Goal: Transaction & Acquisition: Purchase product/service

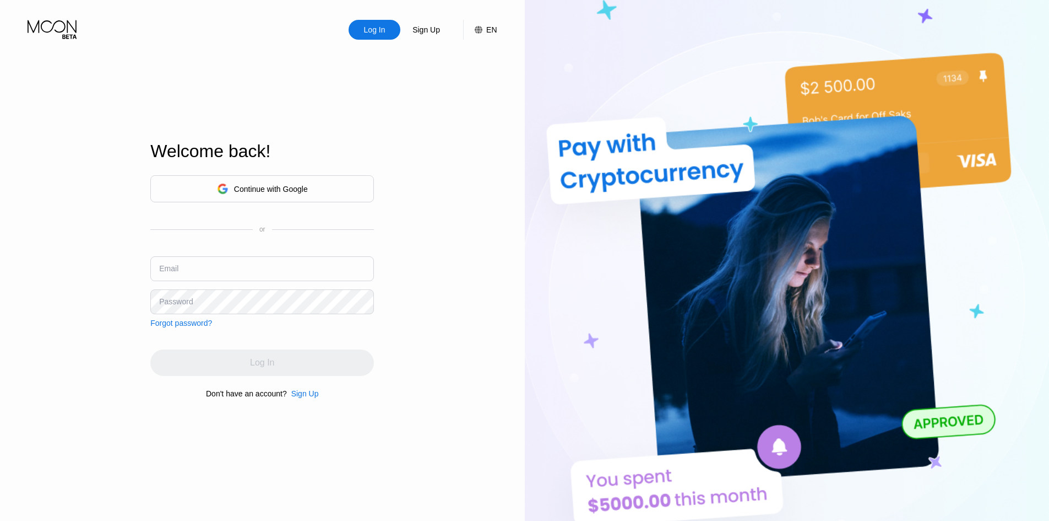
click at [260, 268] on input "text" at bounding box center [262, 268] width 224 height 25
click at [268, 263] on input "text" at bounding box center [262, 268] width 224 height 25
paste input "[EMAIL_ADDRESS][DOMAIN_NAME]"
type input "[EMAIL_ADDRESS][DOMAIN_NAME]"
click at [300, 398] on div "Sign Up" at bounding box center [305, 393] width 28 height 9
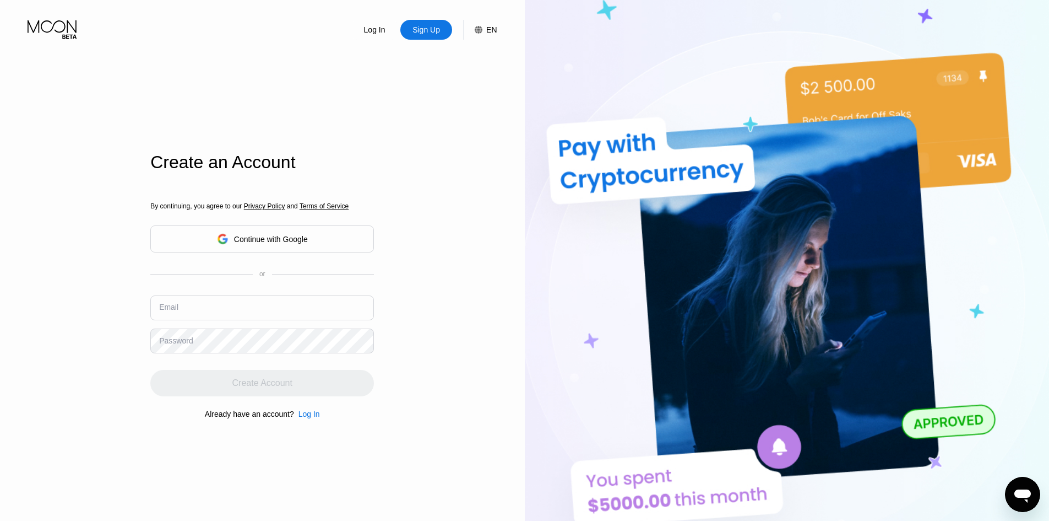
click at [281, 310] on input "text" at bounding box center [262, 307] width 224 height 25
paste input "[EMAIL_ADDRESS][DOMAIN_NAME]"
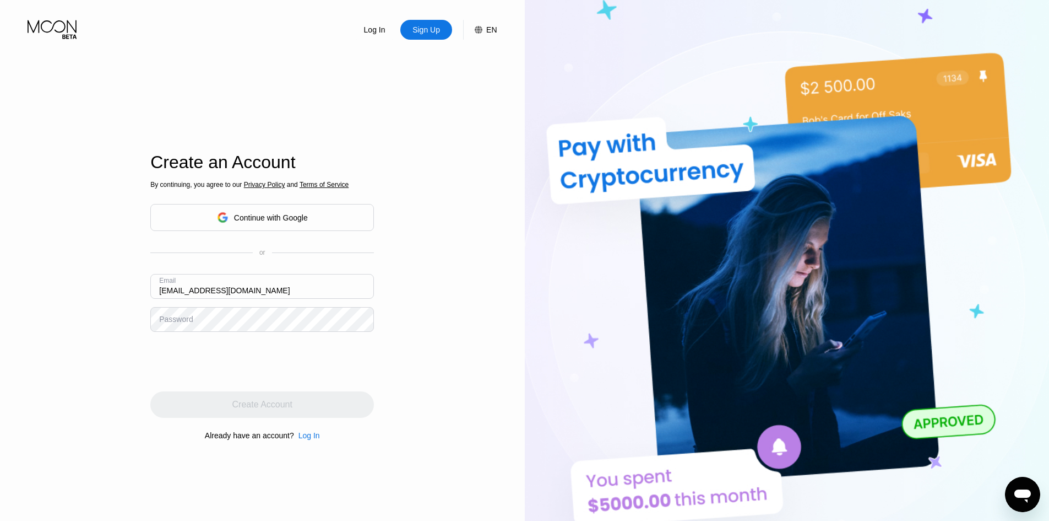
type input "[EMAIL_ADDRESS][DOMAIN_NAME]"
click at [299, 413] on div "Create Account" at bounding box center [262, 404] width 224 height 26
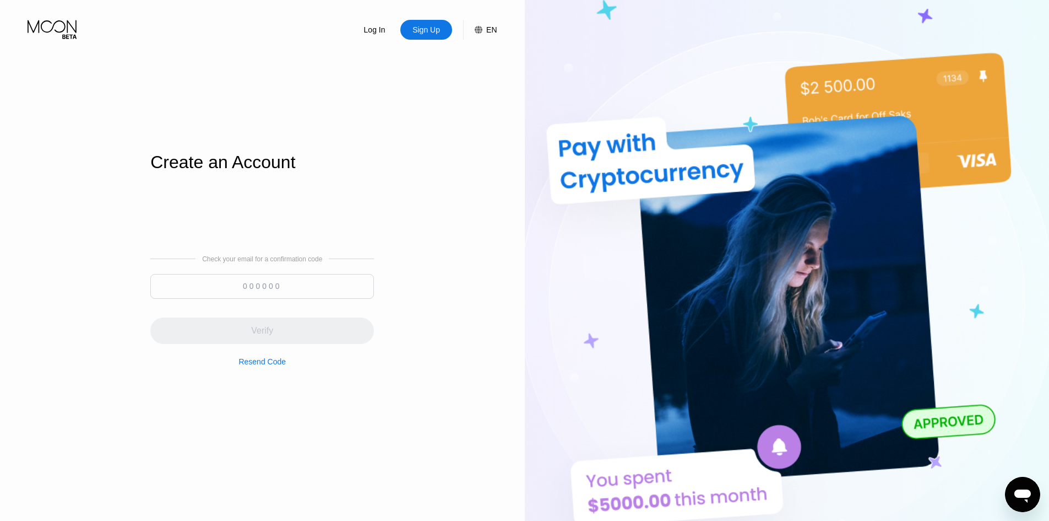
click at [262, 285] on input at bounding box center [262, 286] width 224 height 25
paste input "757506"
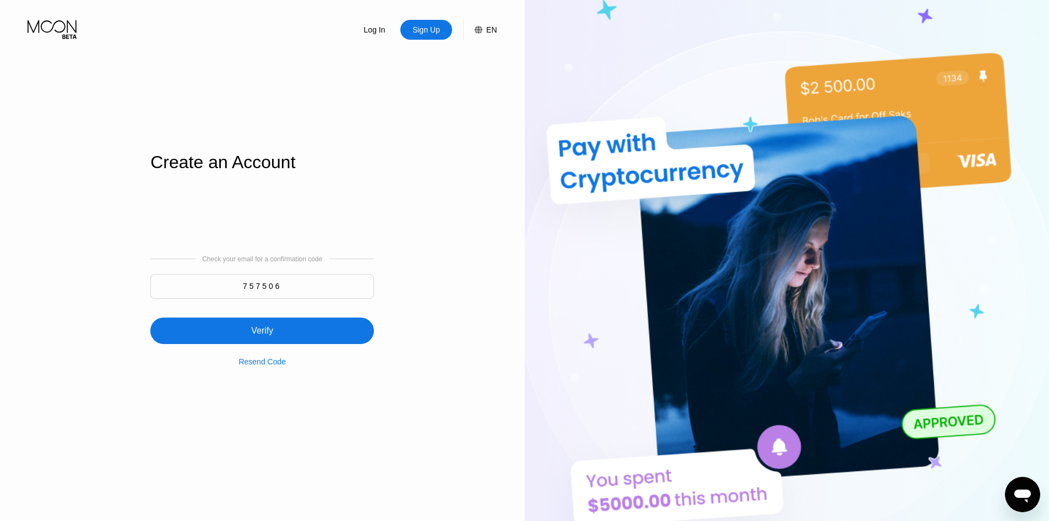
type input "757506"
click at [300, 323] on div "Verify" at bounding box center [262, 330] width 224 height 26
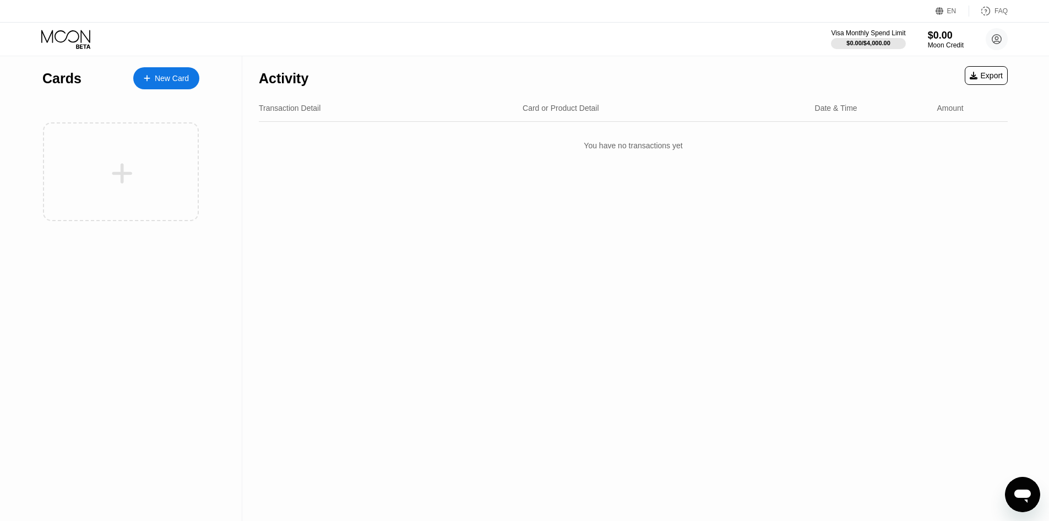
click at [177, 74] on div "New Card" at bounding box center [172, 78] width 34 height 9
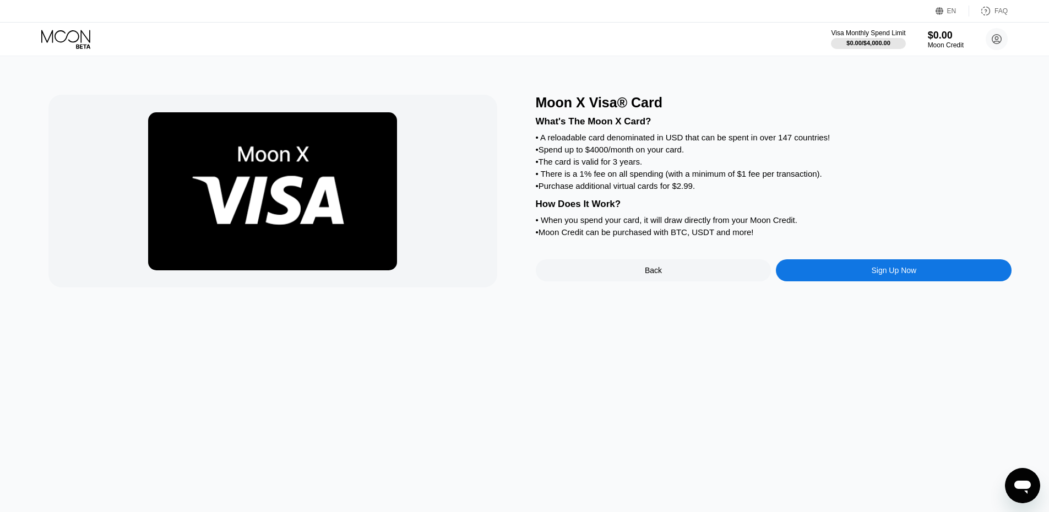
click at [866, 281] on div "Sign Up Now" at bounding box center [894, 270] width 236 height 22
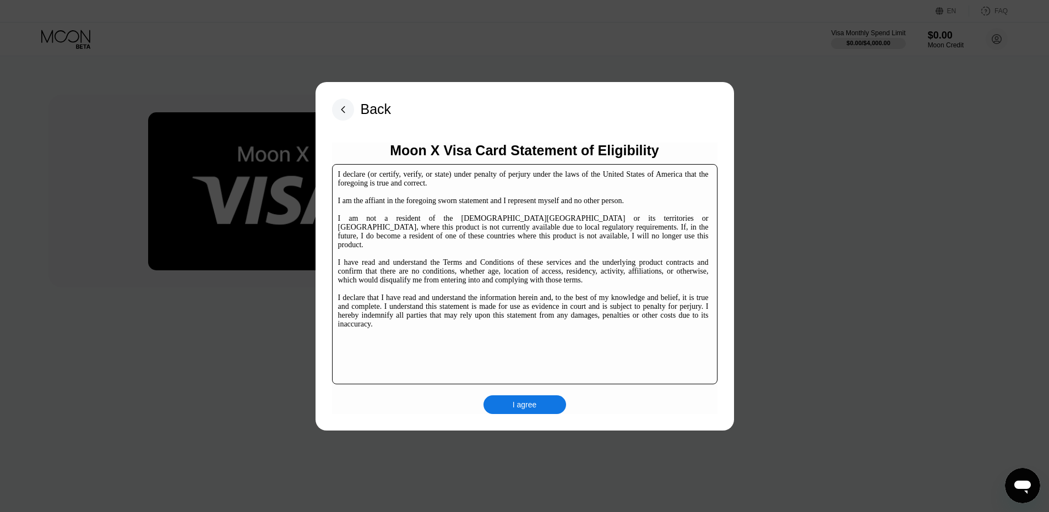
click at [513, 405] on div "I agree" at bounding box center [525, 405] width 24 height 10
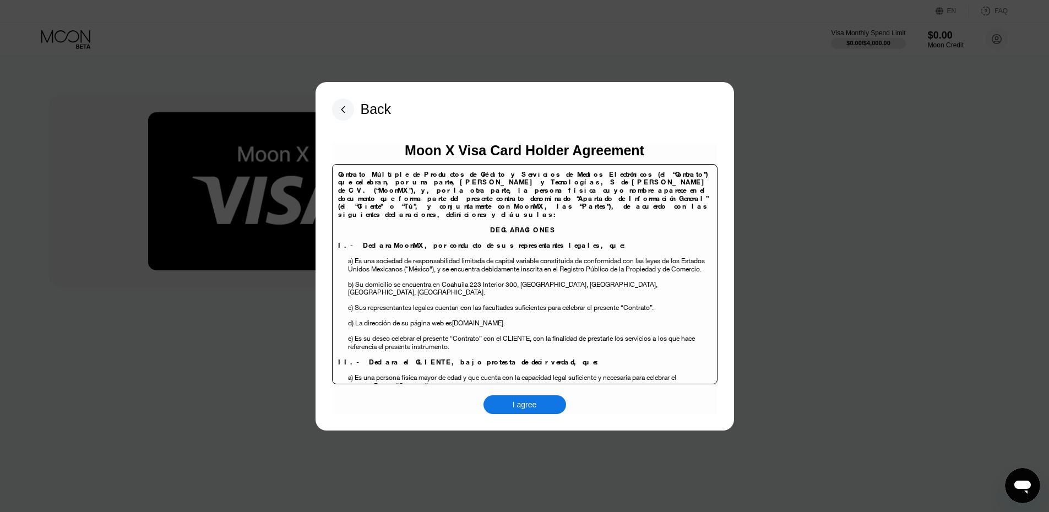
drag, startPoint x: 520, startPoint y: 402, endPoint x: 531, endPoint y: 388, distance: 17.6
click at [520, 403] on div "I agree" at bounding box center [525, 405] width 24 height 10
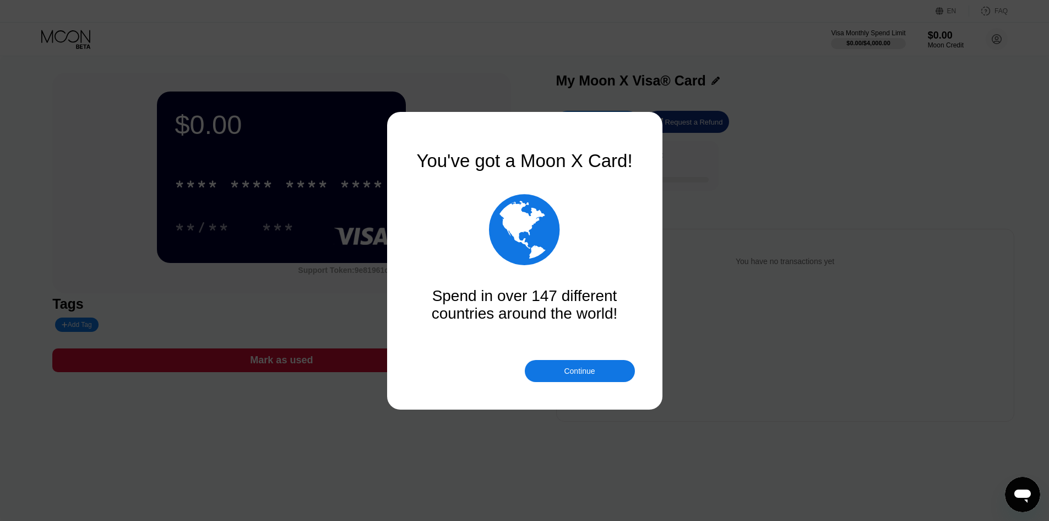
click at [540, 373] on div "Continue" at bounding box center [580, 371] width 110 height 22
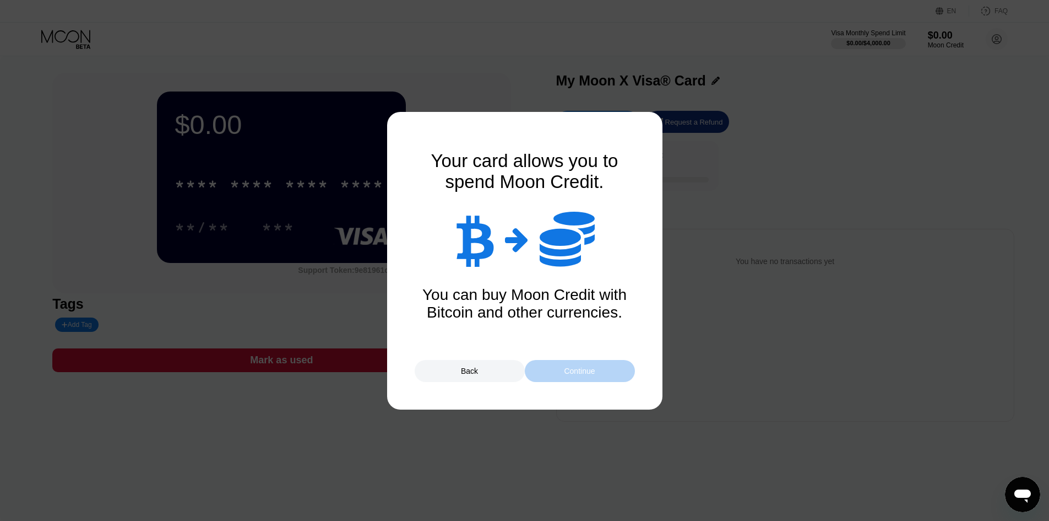
click at [540, 373] on div "Continue" at bounding box center [580, 371] width 110 height 22
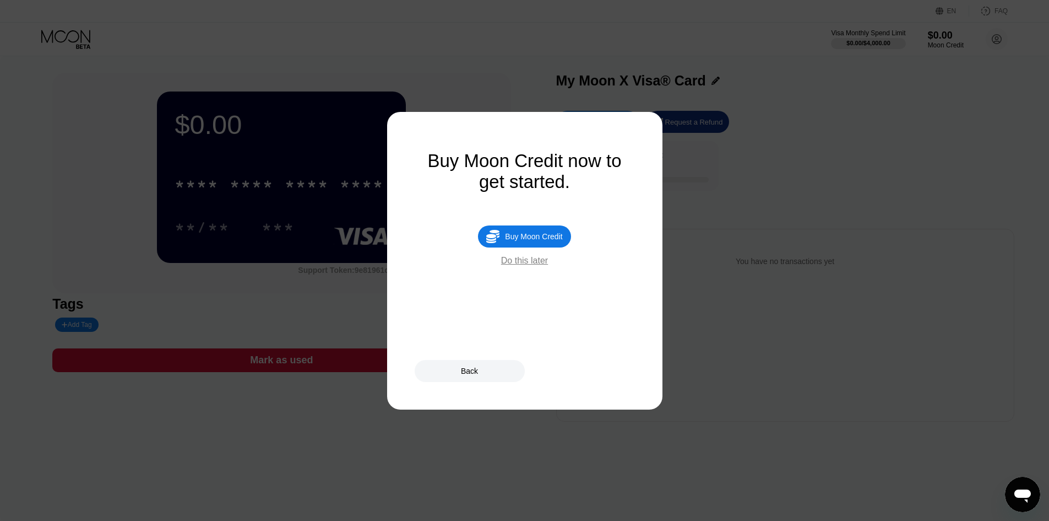
click at [512, 241] on div "Buy Moon Credit" at bounding box center [533, 236] width 57 height 9
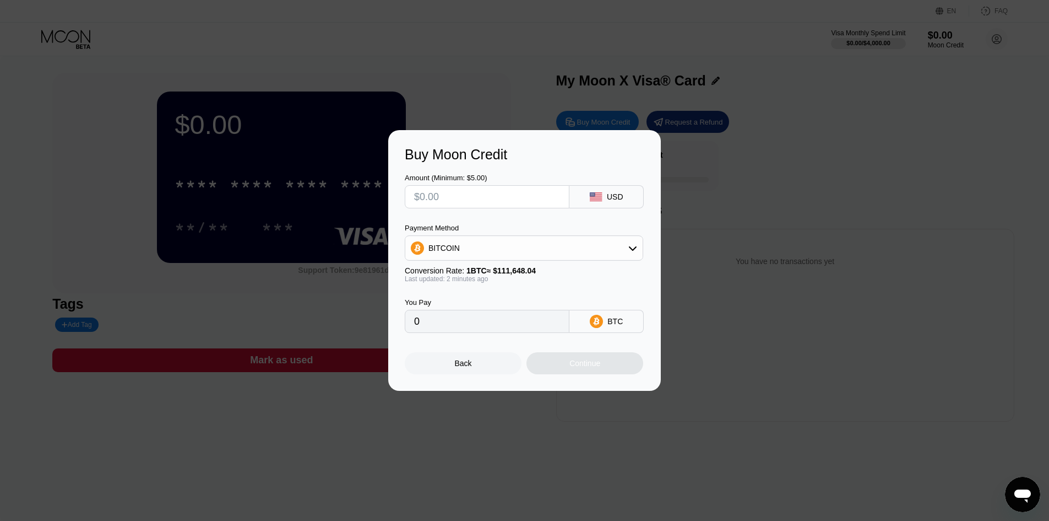
click at [584, 243] on div "BITCOIN" at bounding box center [523, 248] width 237 height 22
click at [523, 300] on div "USDT on TRON" at bounding box center [531, 302] width 208 height 9
type input "0.00"
click at [537, 190] on input "text" at bounding box center [487, 197] width 146 height 22
type input "$15"
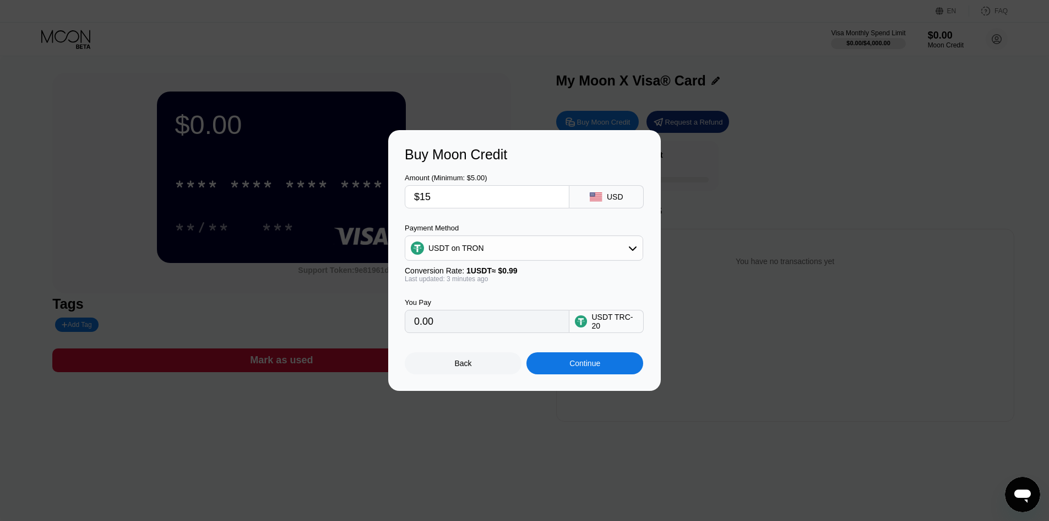
type input "15.15"
type input "$15"
click at [562, 162] on div "Amount (Minimum: $5.00) $15 USD" at bounding box center [525, 185] width 240 height 46
click at [590, 367] on div "Continue" at bounding box center [585, 363] width 31 height 9
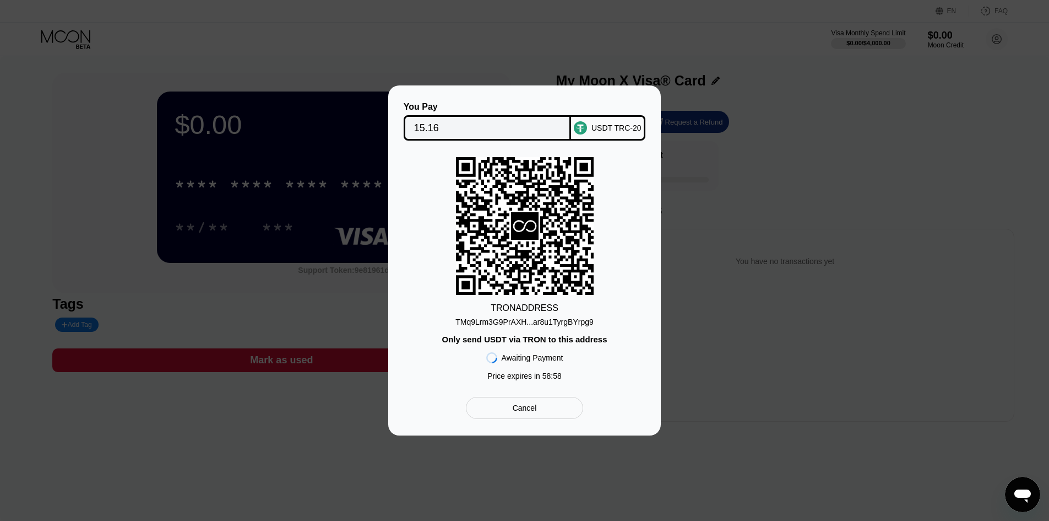
click at [522, 321] on div "TMq9Lrm3G9PrAXH...ar8u1TyrgBYrpg9" at bounding box center [525, 321] width 138 height 9
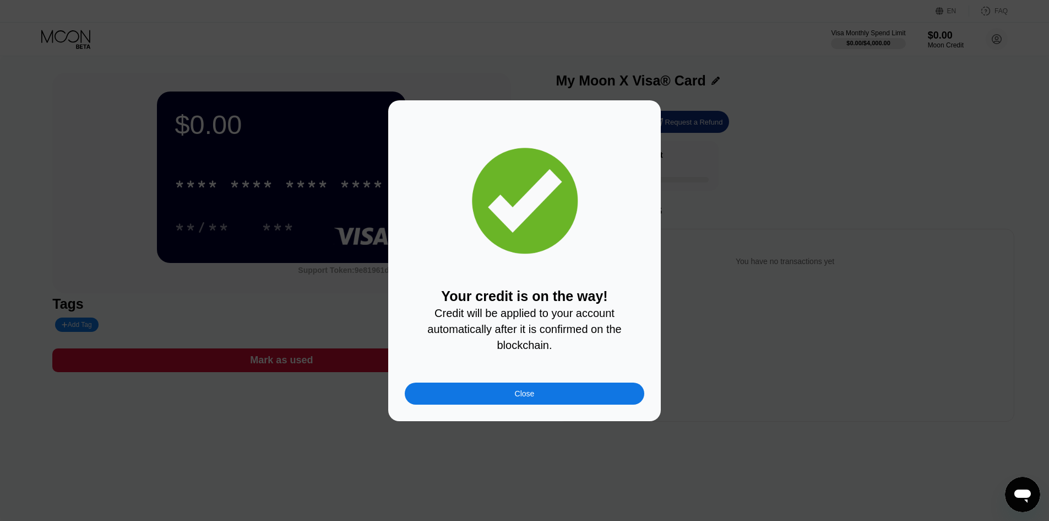
click at [529, 398] on div "Close" at bounding box center [525, 393] width 20 height 9
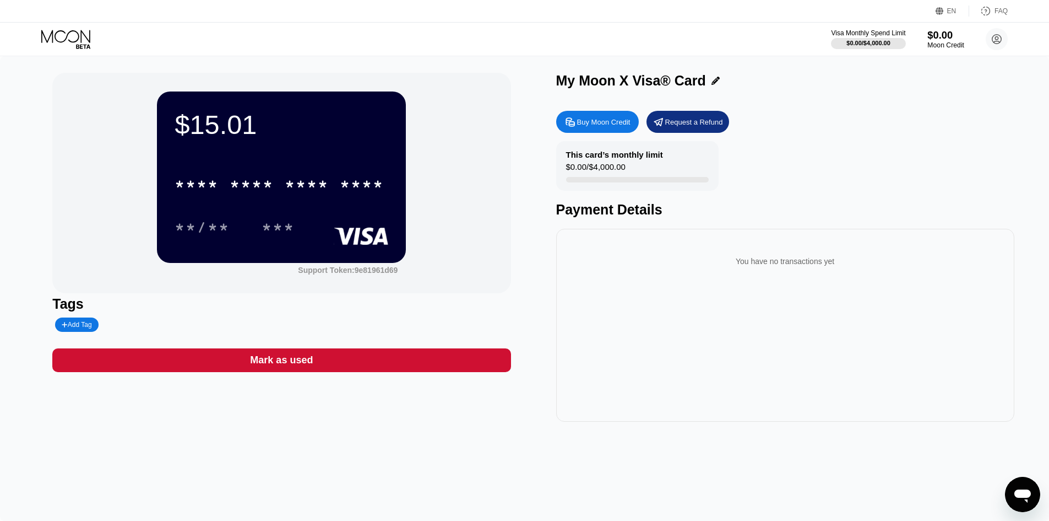
click at [944, 38] on div "$0.00" at bounding box center [946, 35] width 37 height 12
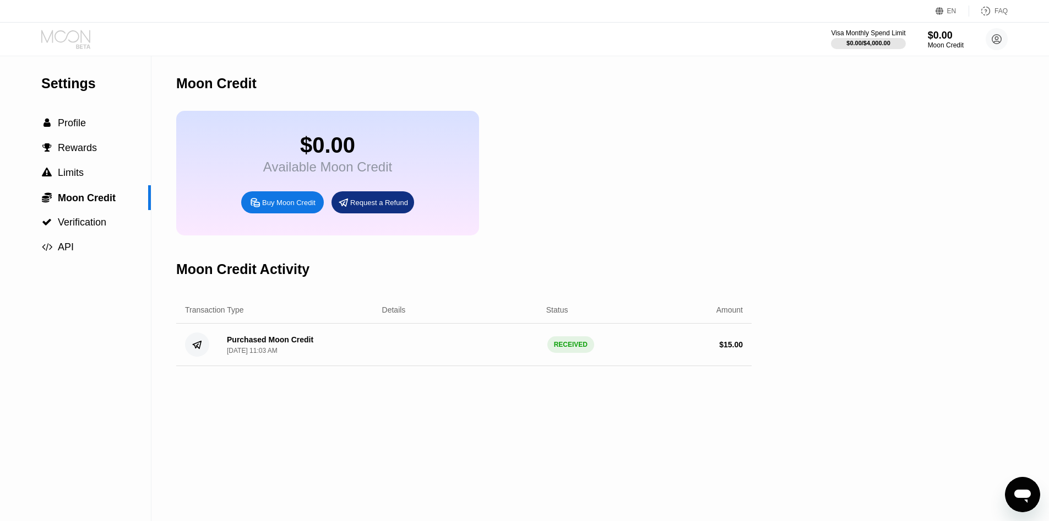
click at [75, 37] on icon at bounding box center [66, 39] width 51 height 19
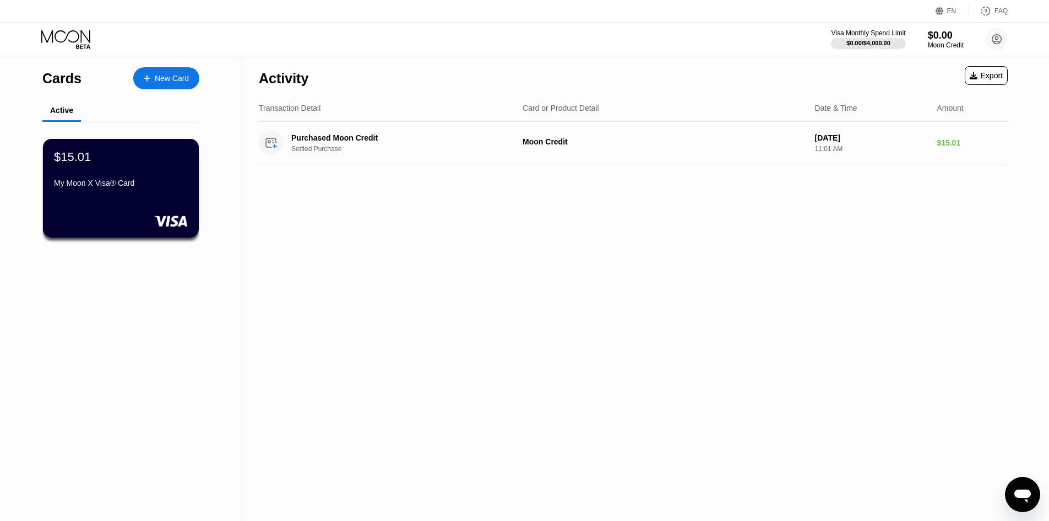
click at [679, 273] on div "Activity Export Transaction Detail Card or Product Detail Date & Time Amount Pu…" at bounding box center [633, 288] width 782 height 464
click at [160, 199] on div "$15.01 My Moon X Visa® Card" at bounding box center [121, 188] width 158 height 100
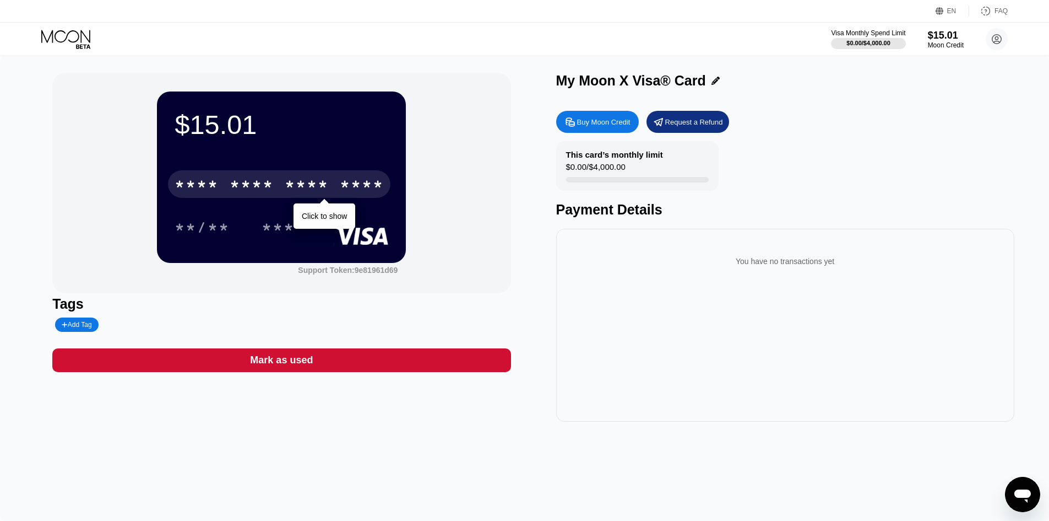
click at [366, 183] on div "****" at bounding box center [362, 186] width 44 height 18
click at [370, 183] on div "4028" at bounding box center [362, 186] width 44 height 18
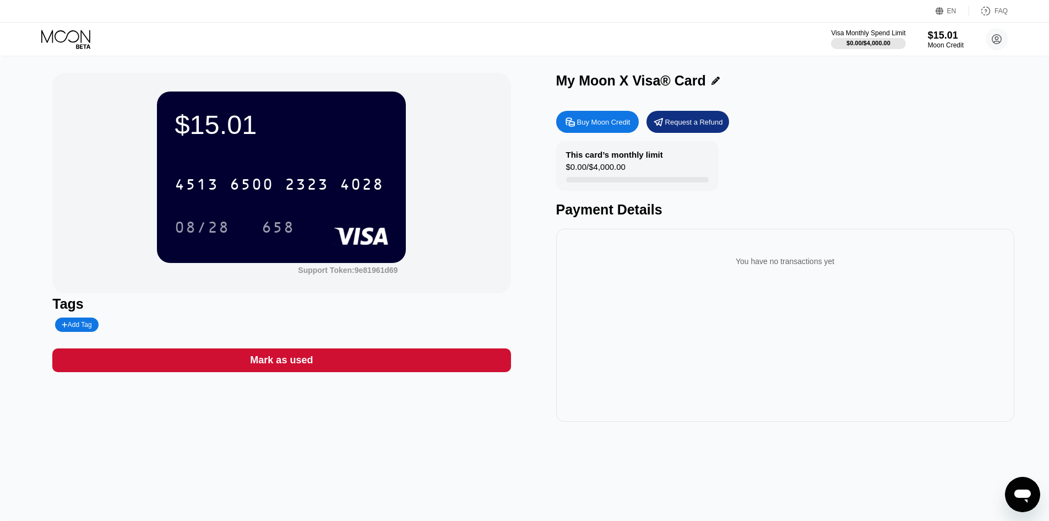
click at [578, 158] on div "This card’s monthly limit" at bounding box center [614, 154] width 97 height 9
click at [859, 179] on div "This card’s monthly limit $0.00 / $4,000.00 Payment Details" at bounding box center [785, 179] width 458 height 77
click at [950, 218] on div "Payment Details" at bounding box center [785, 210] width 458 height 16
